Goal: Check status: Check status

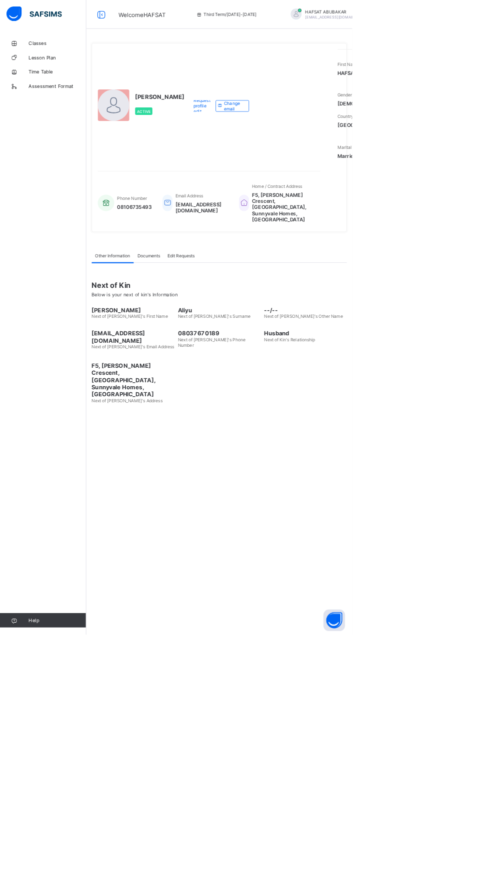
click at [464, 116] on span "Logout" at bounding box center [497, 118] width 66 height 11
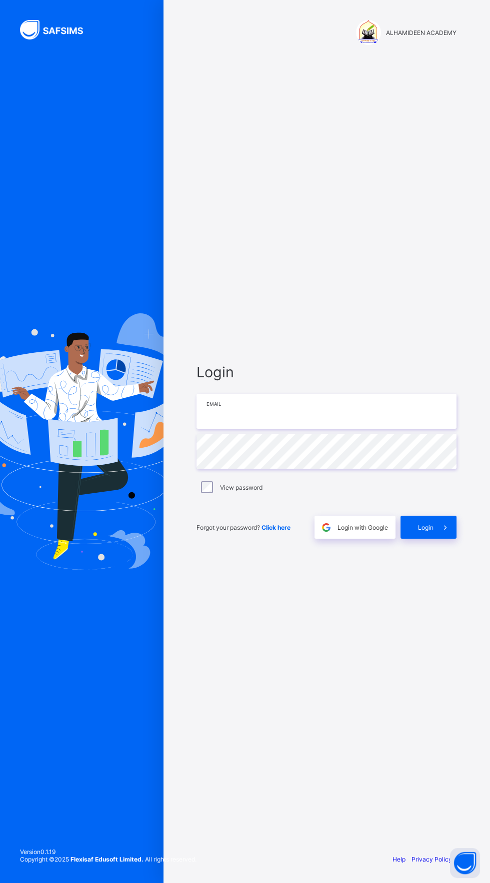
click at [378, 429] on input "email" at bounding box center [326, 411] width 260 height 35
type input "**********"
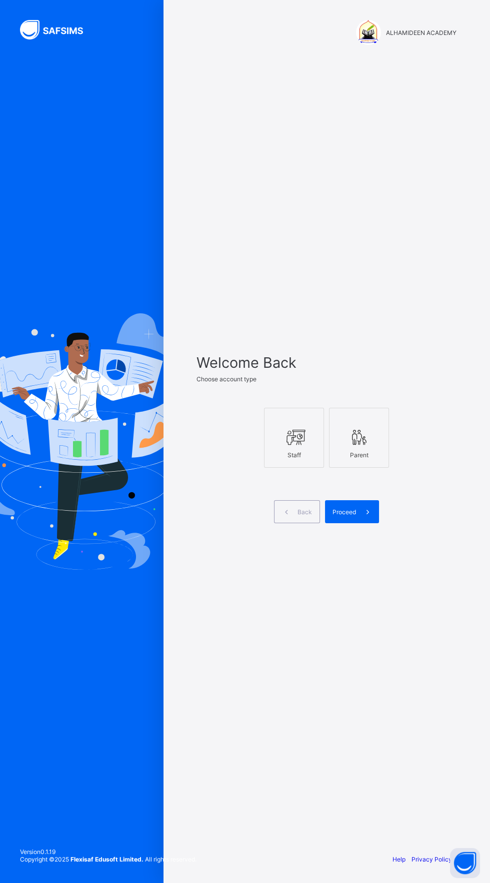
click at [358, 464] on div "Parent" at bounding box center [358, 454] width 49 height 17
click at [364, 517] on icon at bounding box center [367, 511] width 10 height 9
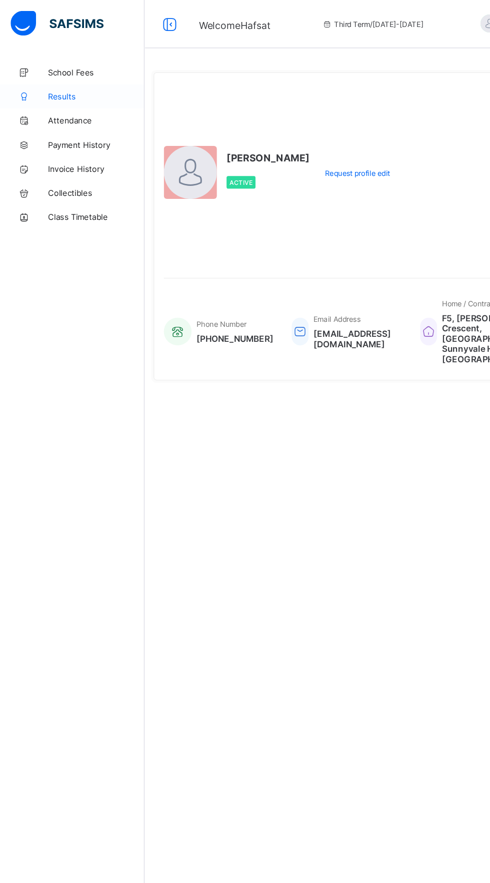
click at [56, 80] on span "Results" at bounding box center [80, 80] width 80 height 8
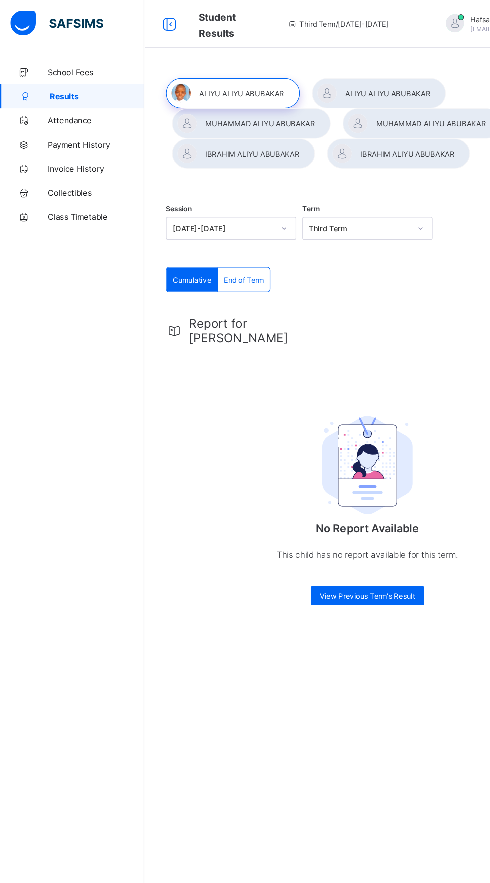
click at [211, 233] on span "End of Term" at bounding box center [202, 231] width 33 height 7
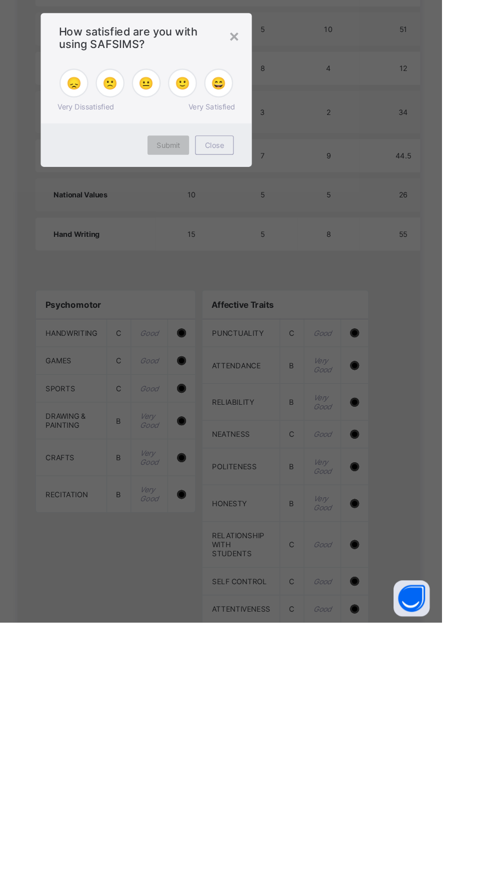
scroll to position [484, 0]
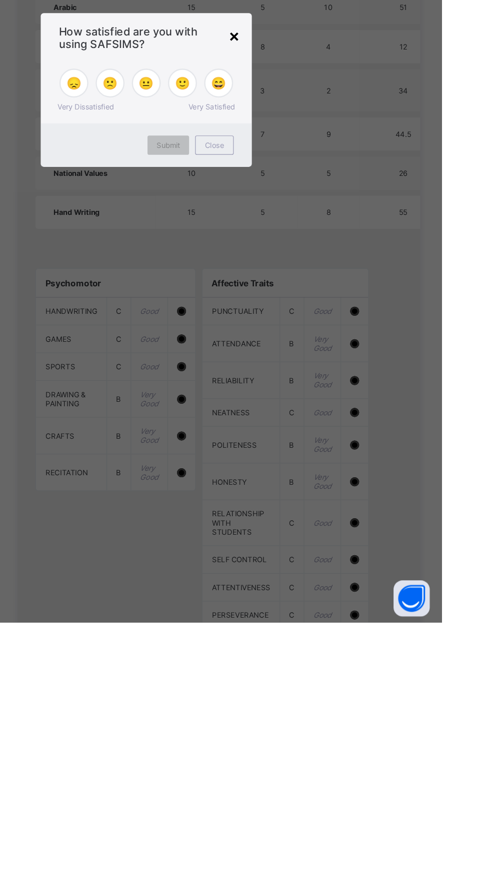
click at [322, 405] on div "×" at bounding box center [317, 396] width 9 height 17
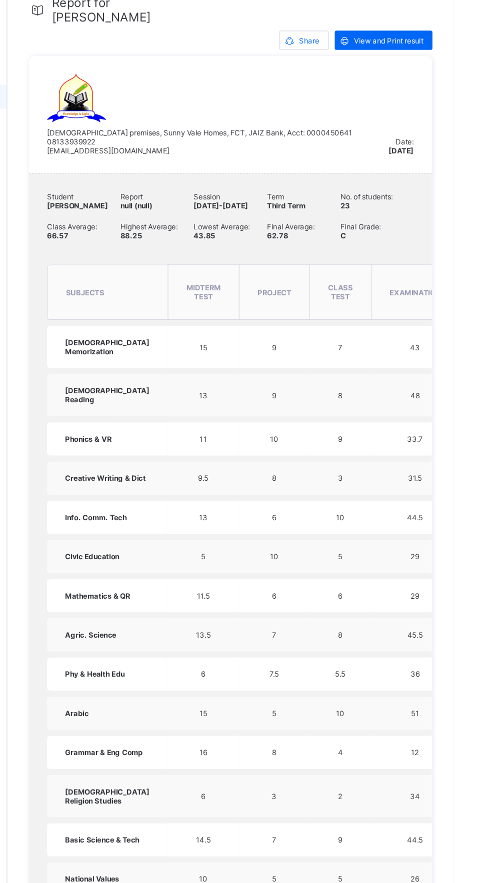
scroll to position [0, 0]
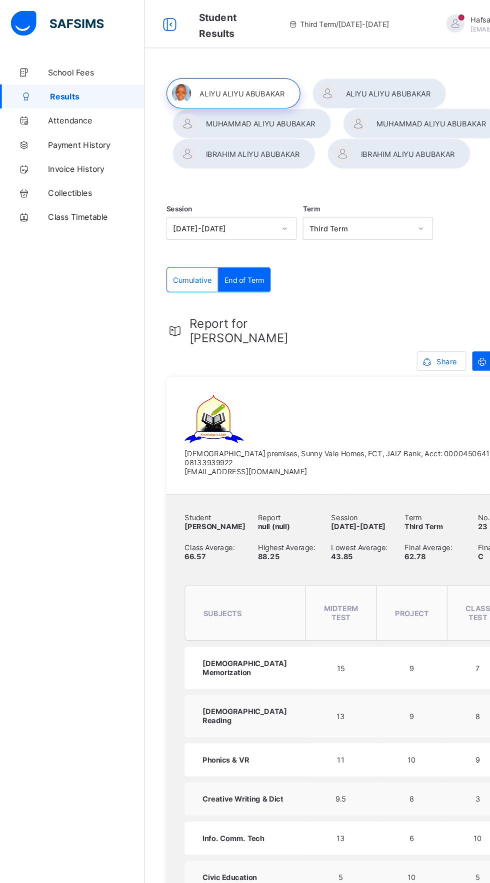
click at [219, 77] on div at bounding box center [193, 77] width 111 height 25
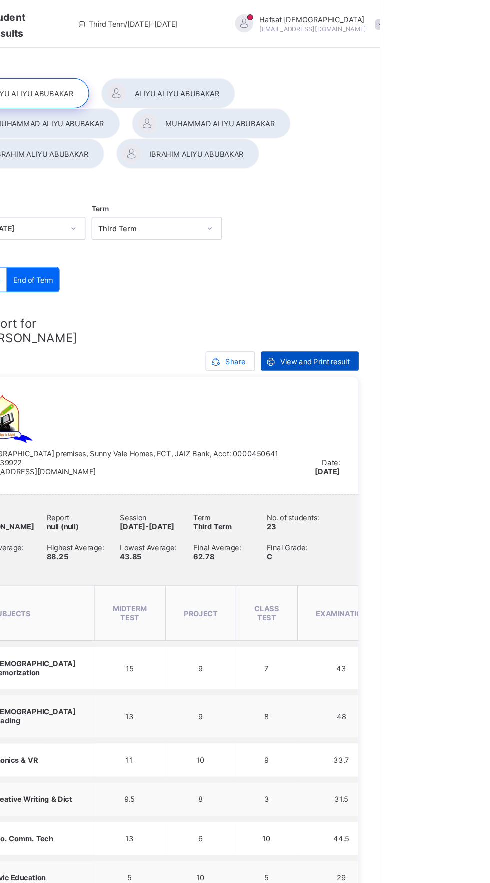
click at [441, 296] on span "View and Print result" at bounding box center [435, 299] width 57 height 7
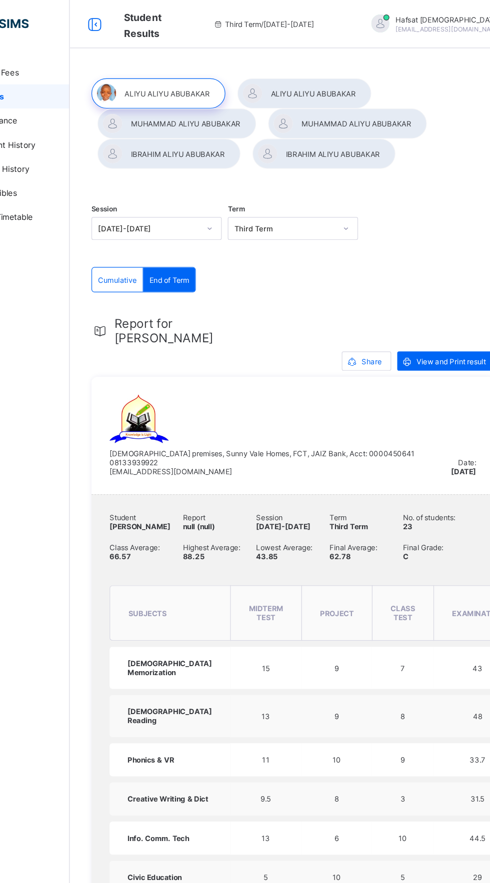
click at [315, 77] on div at bounding box center [314, 77] width 111 height 25
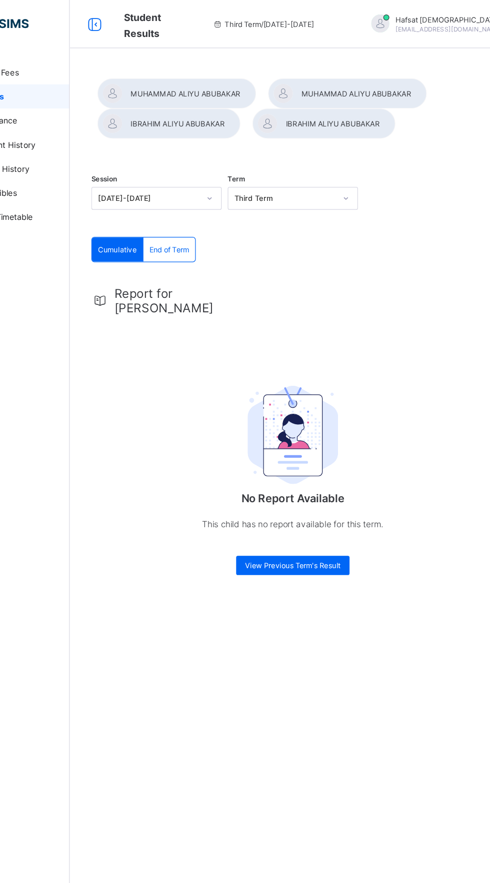
click at [208, 211] on span "End of Term" at bounding box center [202, 206] width 33 height 7
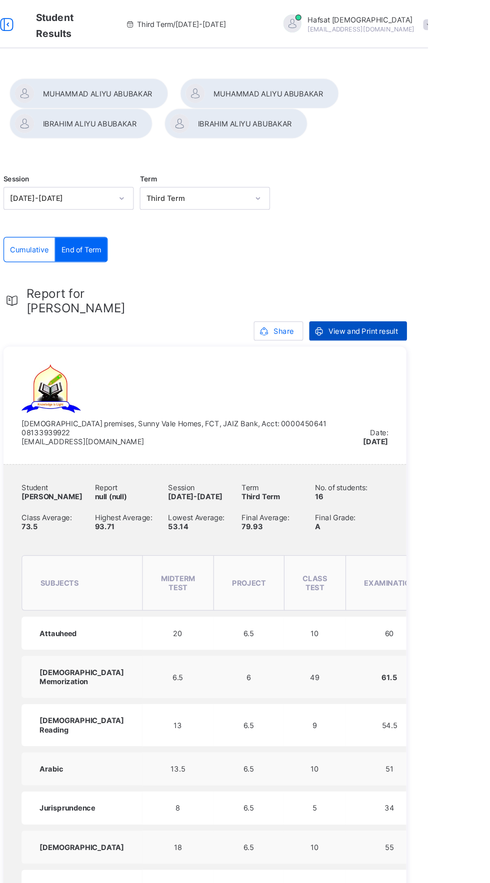
click at [434, 278] on span "View and Print result" at bounding box center [435, 274] width 57 height 7
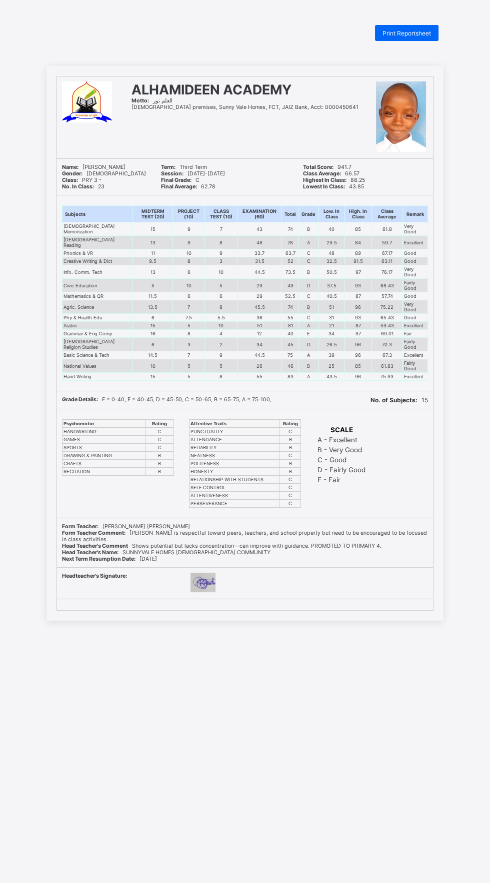
click at [288, 812] on div "Print Reportsheet ALHAMIDEEN ACADEMY Motto: العلم نور Mosque premises, Sunny Va…" at bounding box center [245, 466] width 490 height 883
click at [281, 787] on div "Print Reportsheet ALHAMIDEEN ACADEMY Motto: العلم نور Mosque premises, Sunny Va…" at bounding box center [245, 466] width 490 height 883
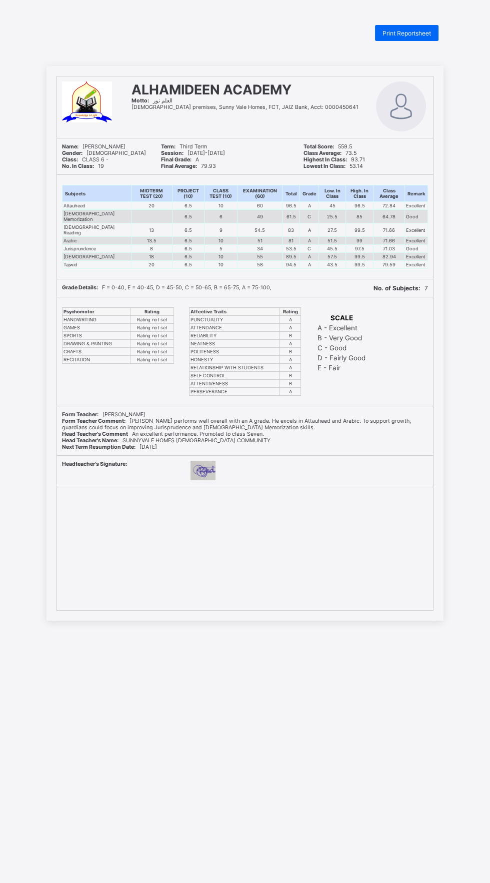
click at [357, 772] on div "Print Reportsheet ALHAMIDEEN ACADEMY Motto: [GEOGRAPHIC_DATA] premises, Sunny V…" at bounding box center [245, 466] width 490 height 883
